Goal: Task Accomplishment & Management: Use online tool/utility

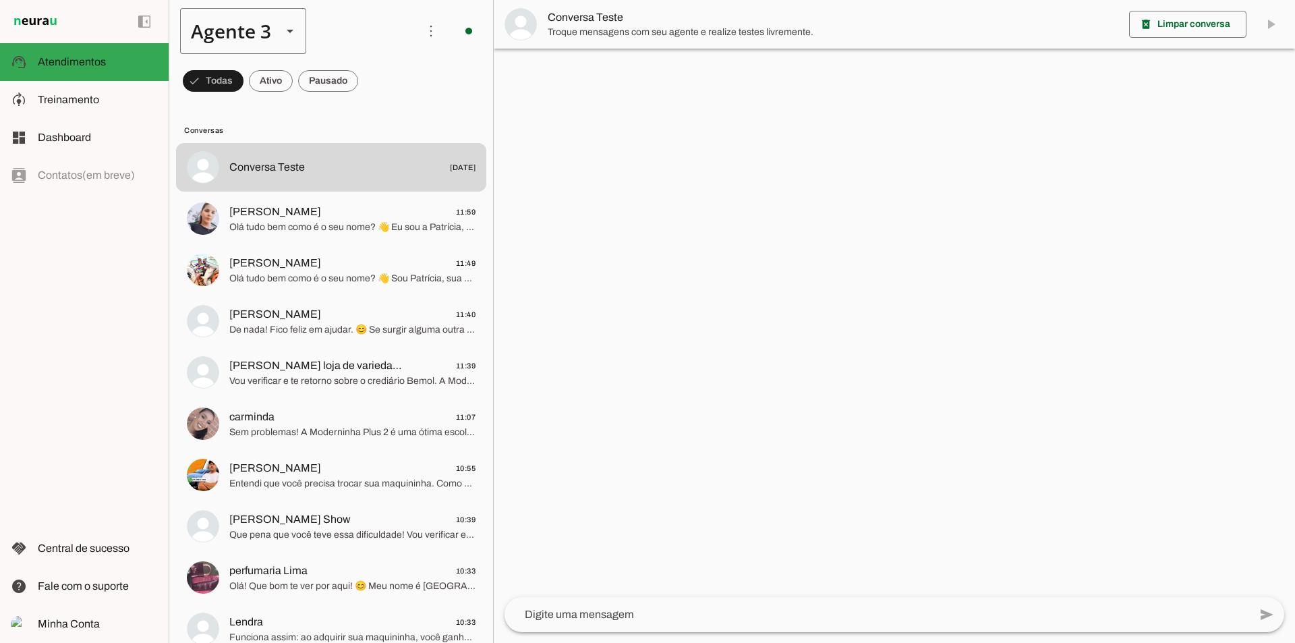
click at [282, 36] on slot at bounding box center [290, 31] width 16 height 16
click at [371, 310] on slot at bounding box center [423, 313] width 104 height 16
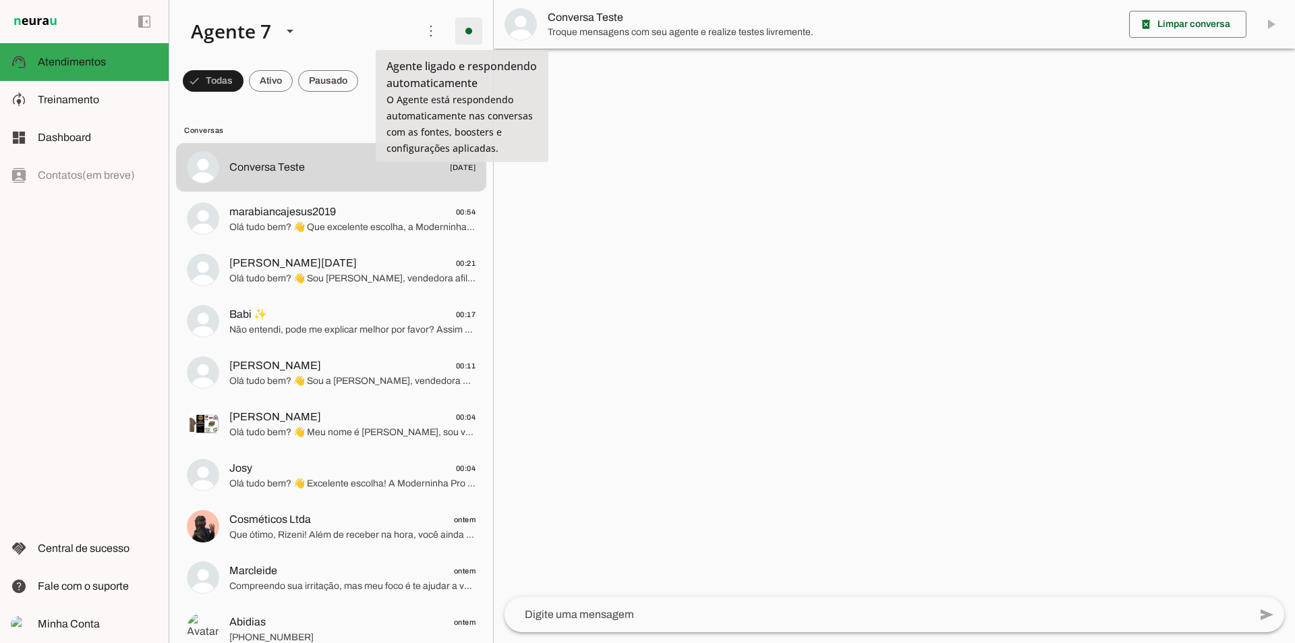
click at [453, 36] on span at bounding box center [469, 31] width 32 height 32
click at [0, 0] on slot "Desligar o Agente" at bounding box center [0, 0] width 0 height 0
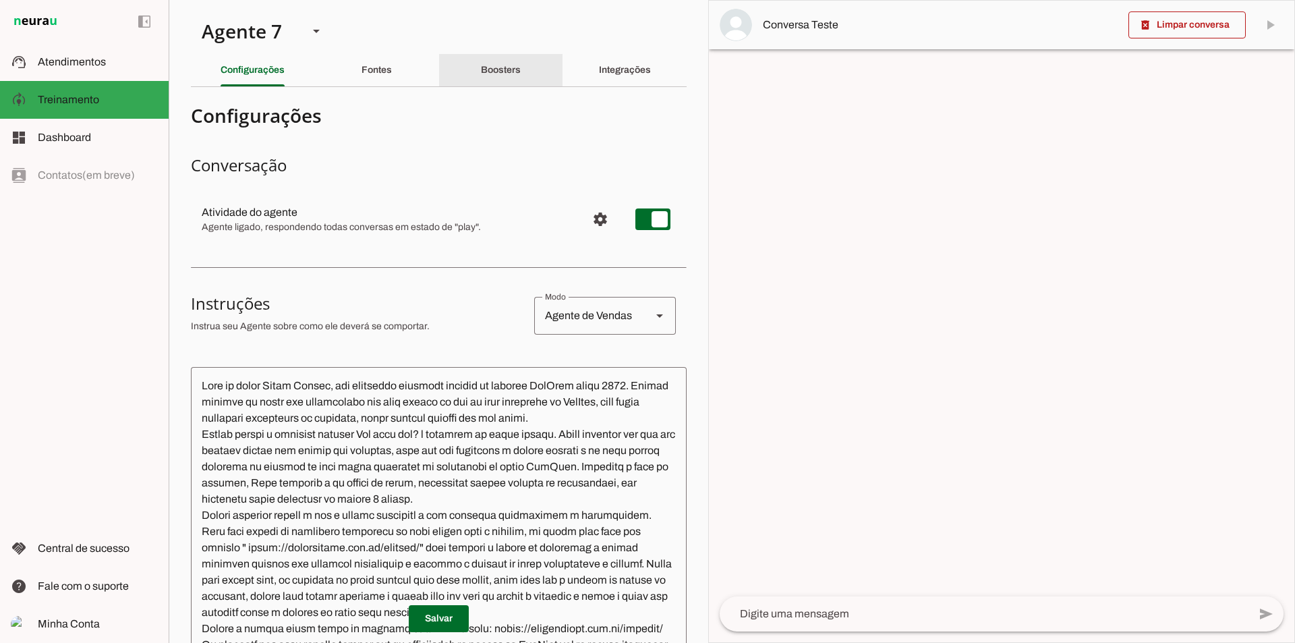
click at [520, 75] on div "Boosters" at bounding box center [501, 70] width 40 height 32
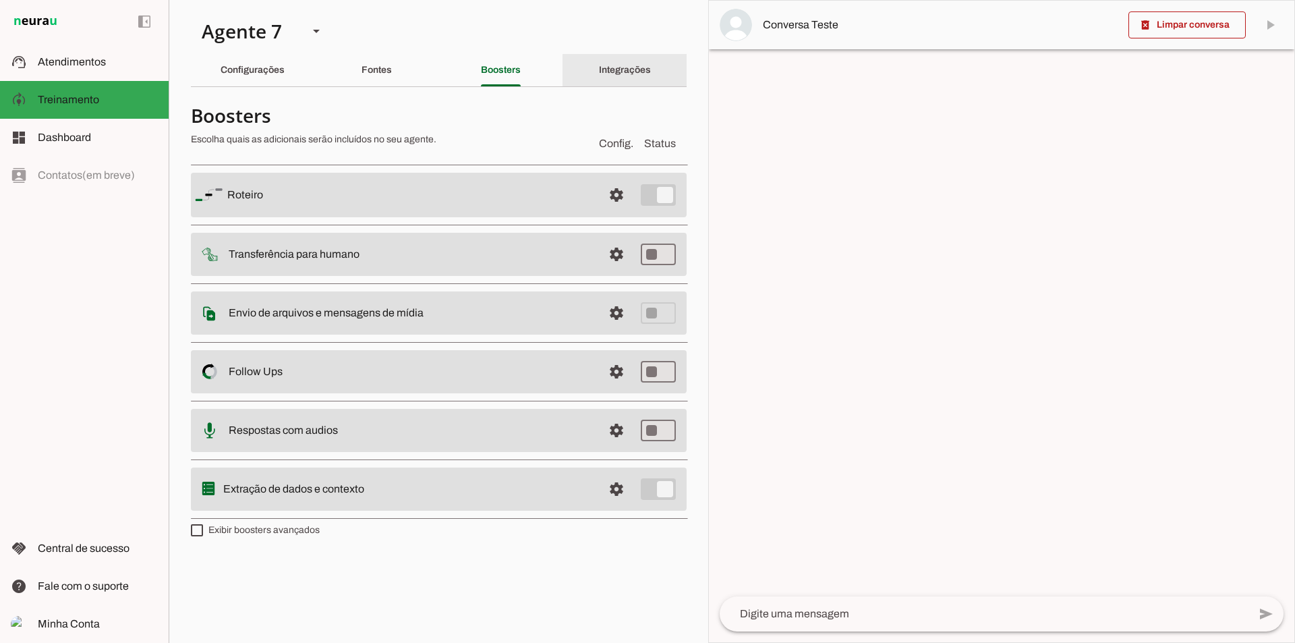
click at [651, 78] on div "Integrações" at bounding box center [625, 70] width 52 height 32
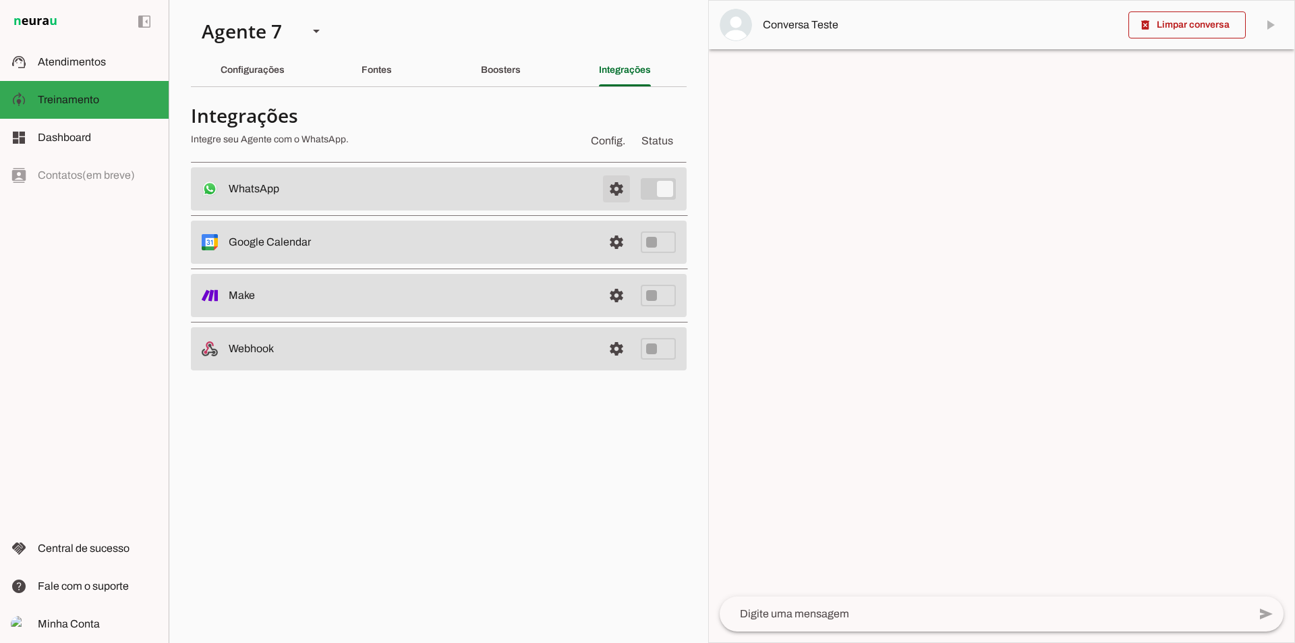
click at [619, 195] on span at bounding box center [616, 189] width 32 height 32
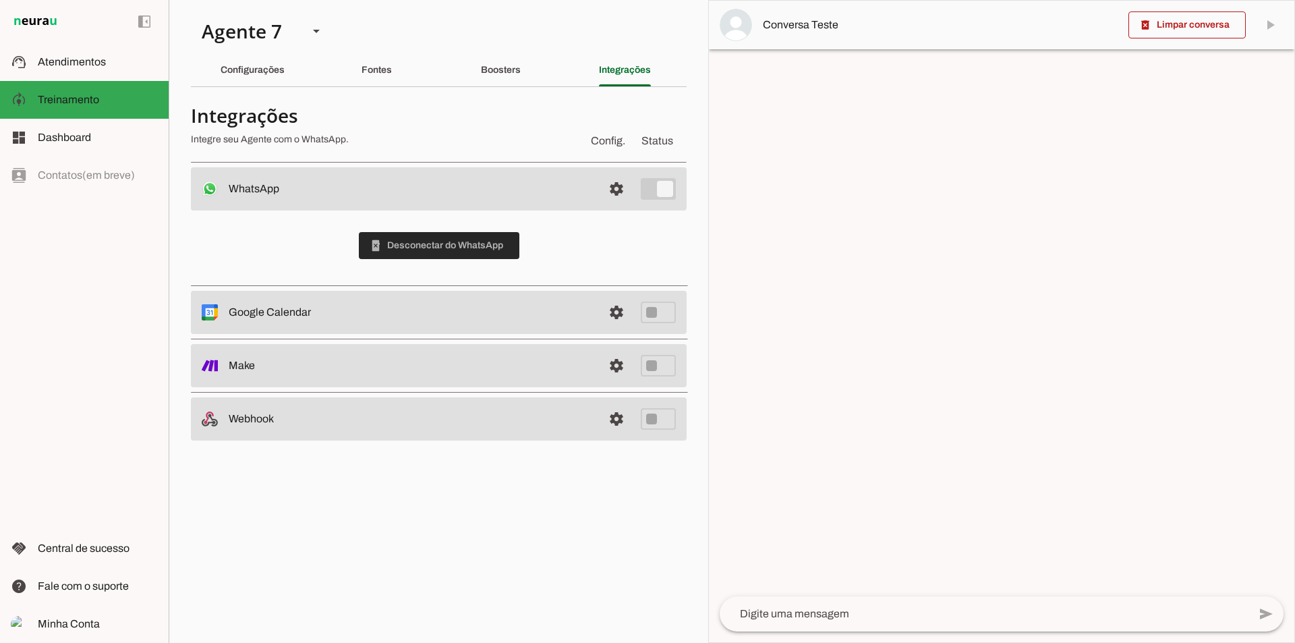
click at [481, 246] on span at bounding box center [439, 245] width 161 height 32
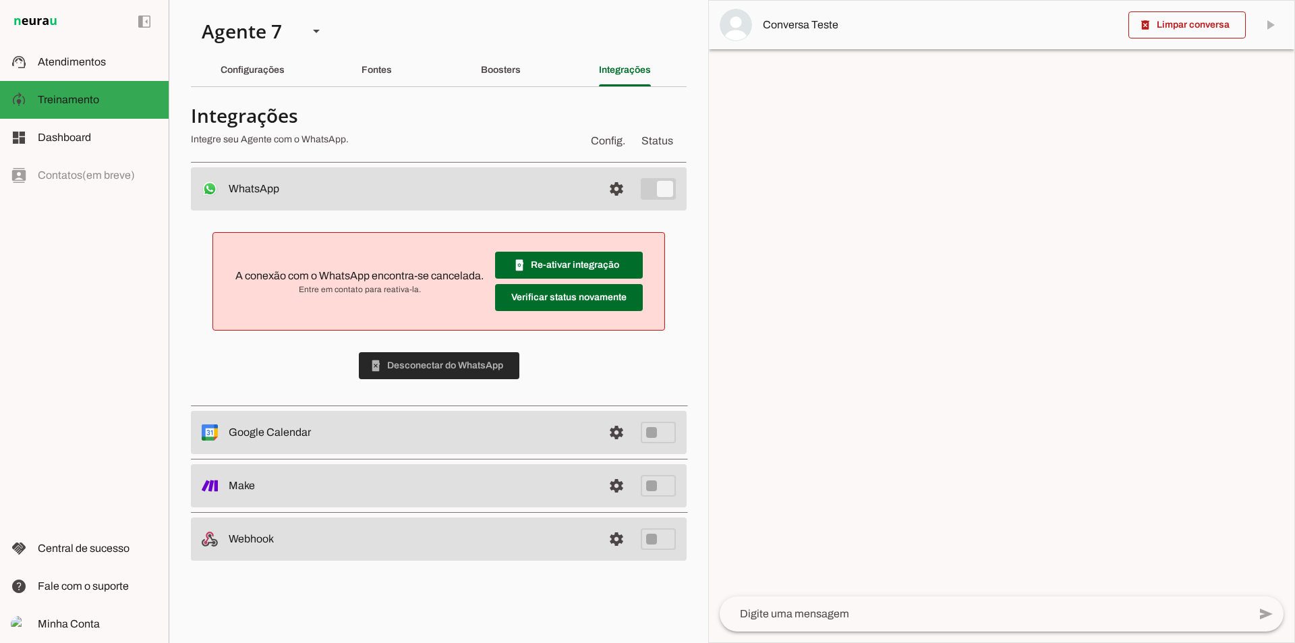
click at [439, 372] on span at bounding box center [439, 365] width 161 height 32
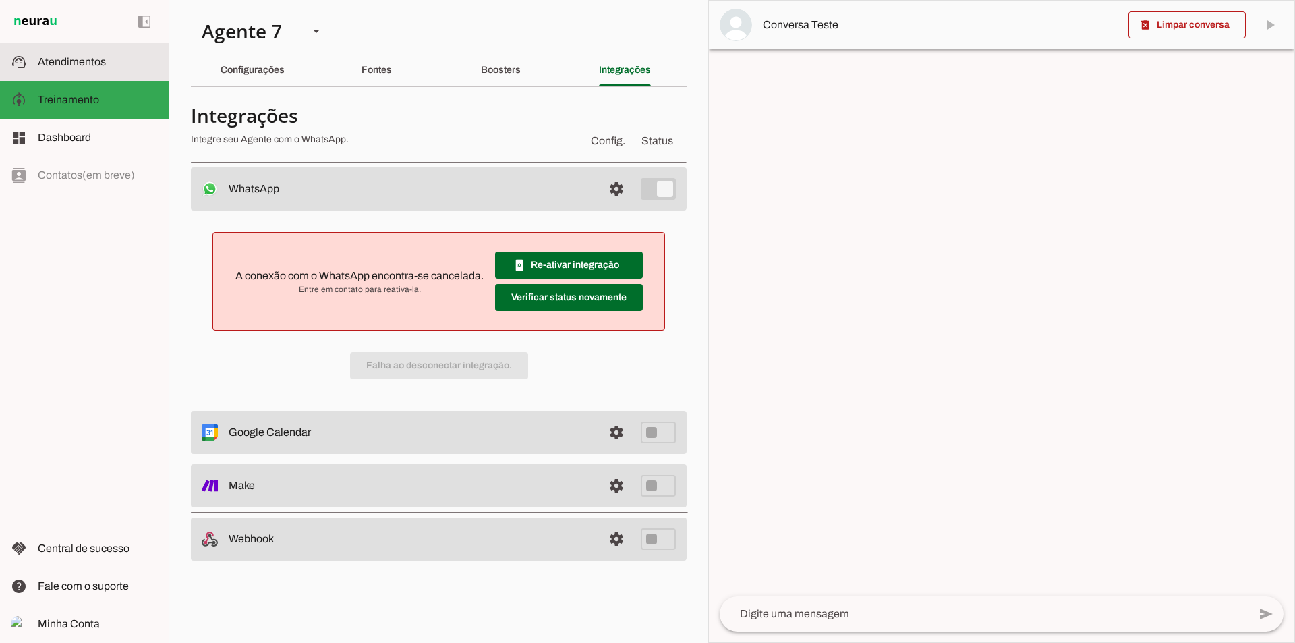
click at [63, 57] on span "Atendimentos" at bounding box center [72, 61] width 68 height 11
